Goal: Complete application form

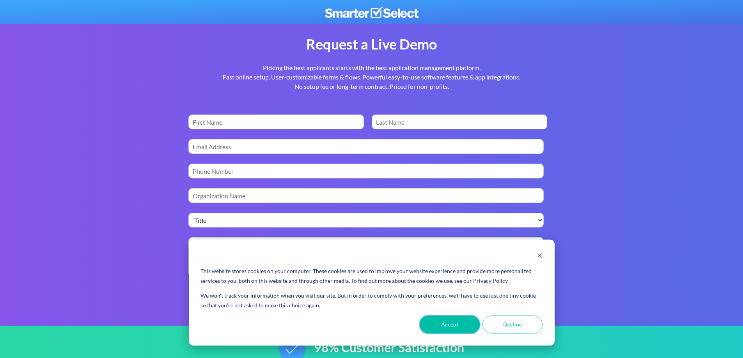
click at [445, 322] on button "Accept" at bounding box center [450, 325] width 60 height 18
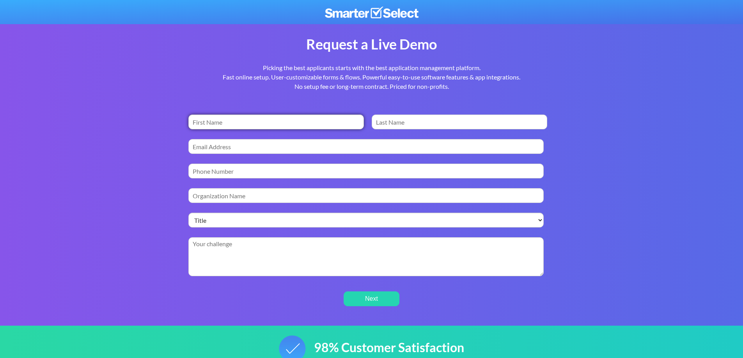
click at [266, 117] on input "First Name *" at bounding box center [276, 122] width 176 height 15
type input "otgonulzii"
click at [396, 122] on input "Last Name *" at bounding box center [460, 122] width 176 height 15
type input "shagdarsuren"
drag, startPoint x: 312, startPoint y: 151, endPoint x: 306, endPoint y: 151, distance: 5.5
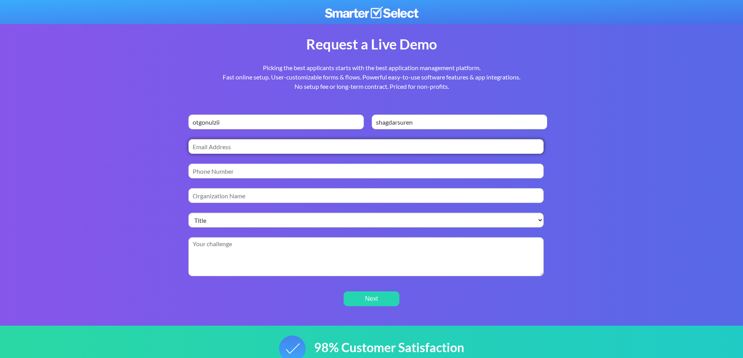
click at [307, 151] on input "Work Email *" at bounding box center [365, 146] width 355 height 15
type input "[EMAIL_ADDRESS][DOMAIN_NAME]"
click at [268, 175] on input "Phone Number" at bounding box center [365, 171] width 355 height 15
type input "976-99115702"
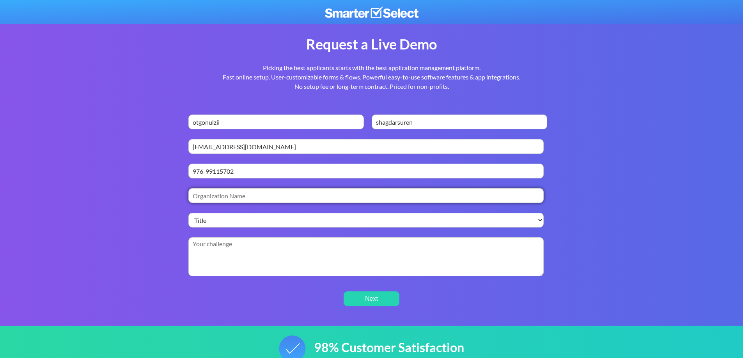
click at [268, 193] on input "Organization Name *" at bounding box center [365, 195] width 355 height 15
type input "pedf"
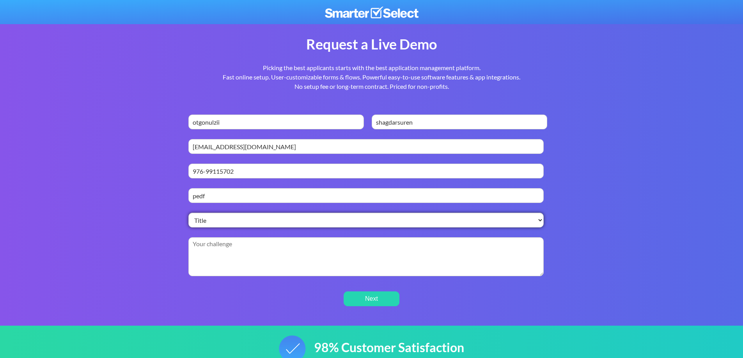
click at [261, 225] on select "Title Director Manager Executive Technology or Operations Programs or Projects …" at bounding box center [365, 220] width 355 height 15
select select "Director"
click at [188, 213] on select "Title Director Manager Executive Technology or Operations Programs or Projects …" at bounding box center [365, 220] width 355 height 15
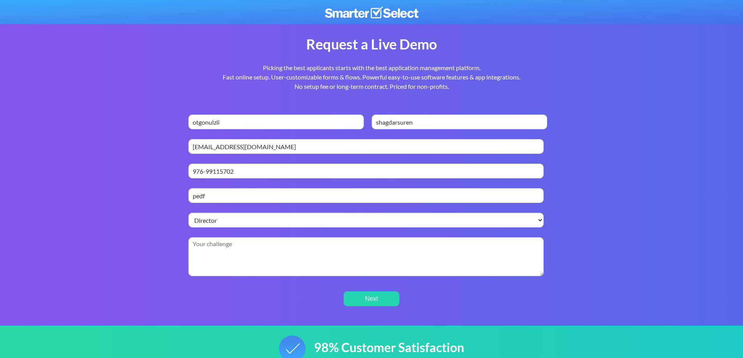
click at [252, 258] on textarea "Briefly describe the challenge you're hoping SmarterSelect can solve. *" at bounding box center [365, 257] width 355 height 39
type textarea "intersting"
click at [381, 302] on input "Next" at bounding box center [372, 299] width 56 height 15
